Goal: Task Accomplishment & Management: Use online tool/utility

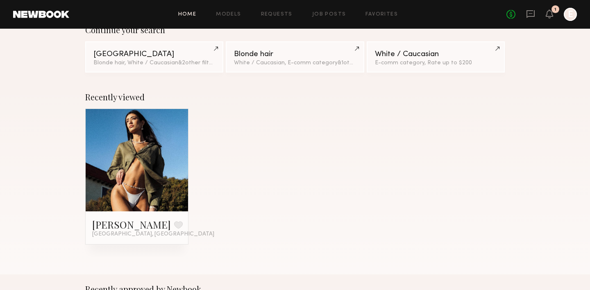
scroll to position [9, 0]
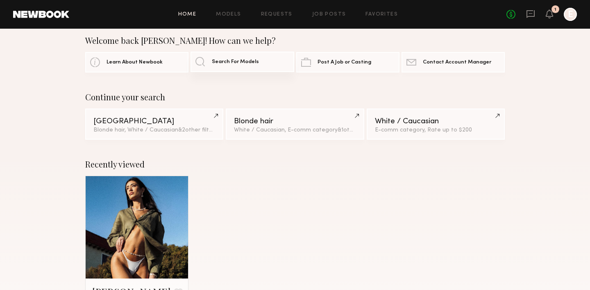
click at [213, 70] on link "Search For Models" at bounding box center [242, 62] width 103 height 21
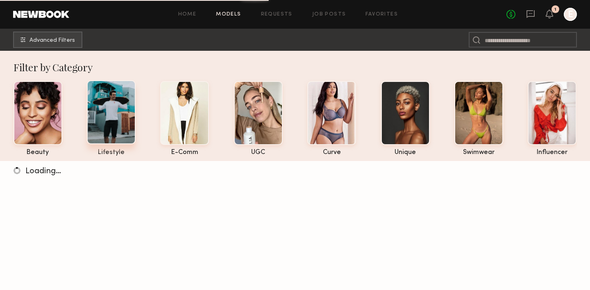
click at [117, 118] on div at bounding box center [111, 112] width 49 height 64
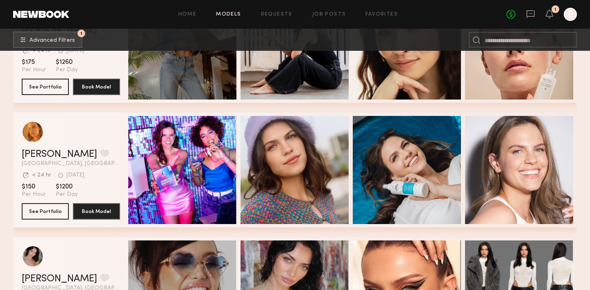
scroll to position [604, 0]
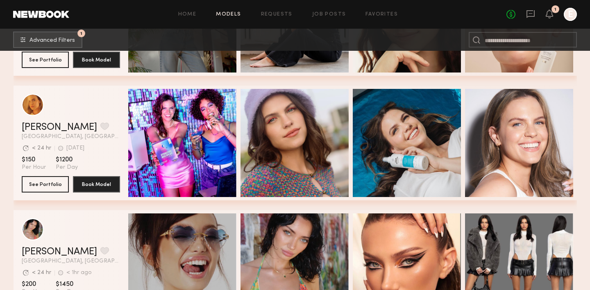
click at [64, 30] on nb-browse-subheader "1 Advanced Filters 1" at bounding box center [295, 40] width 590 height 22
click at [65, 33] on button "1 Advanced Filters" at bounding box center [47, 39] width 69 height 16
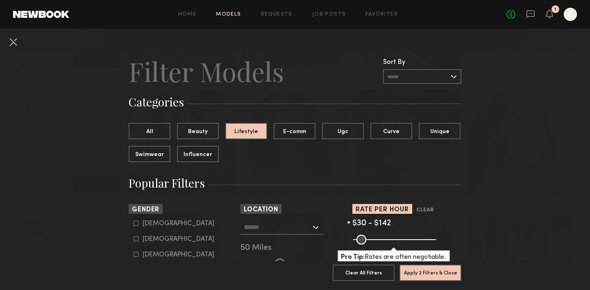
drag, startPoint x: 427, startPoint y: 240, endPoint x: 376, endPoint y: 239, distance: 51.3
type input "***"
click at [376, 239] on input "range" at bounding box center [394, 240] width 83 height 10
click at [437, 270] on button "Apply 2 Filters & Close" at bounding box center [431, 272] width 62 height 16
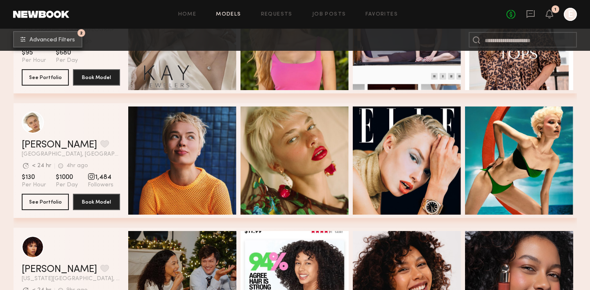
scroll to position [1836, 0]
